Goal: Browse casually: Explore the website without a specific task or goal

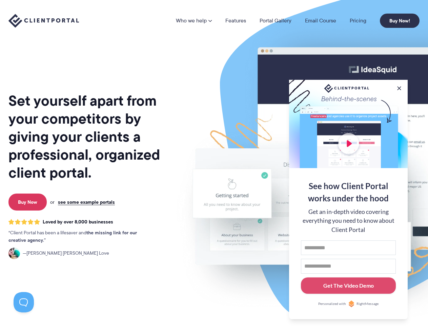
click at [214, 163] on img at bounding box center [354, 167] width 380 height 325
click at [194, 21] on link "Who we help" at bounding box center [194, 20] width 36 height 5
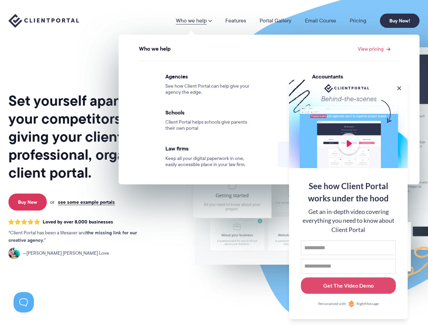
click at [400, 87] on button at bounding box center [399, 88] width 7 height 7
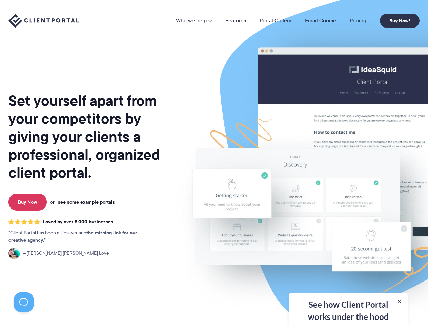
click at [349, 198] on img at bounding box center [354, 167] width 380 height 325
click at [24, 302] on button at bounding box center [24, 302] width 20 height 20
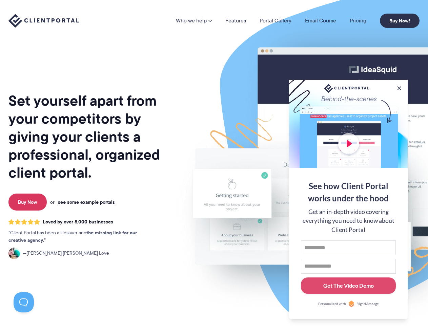
click at [214, 163] on img at bounding box center [354, 167] width 380 height 325
click at [194, 21] on link "Who we help" at bounding box center [194, 20] width 36 height 5
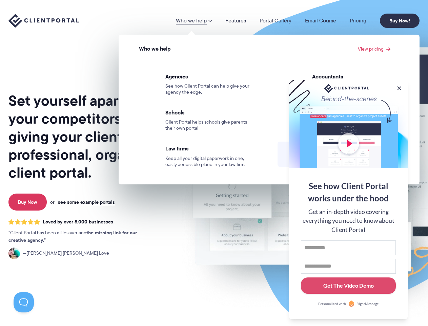
click at [400, 87] on button at bounding box center [399, 88] width 7 height 7
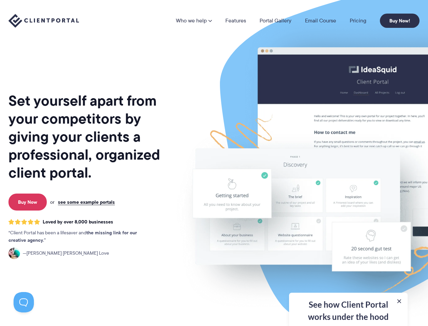
click at [349, 198] on img at bounding box center [354, 167] width 380 height 325
click at [24, 302] on button at bounding box center [24, 302] width 20 height 20
